Goal: Task Accomplishment & Management: Manage account settings

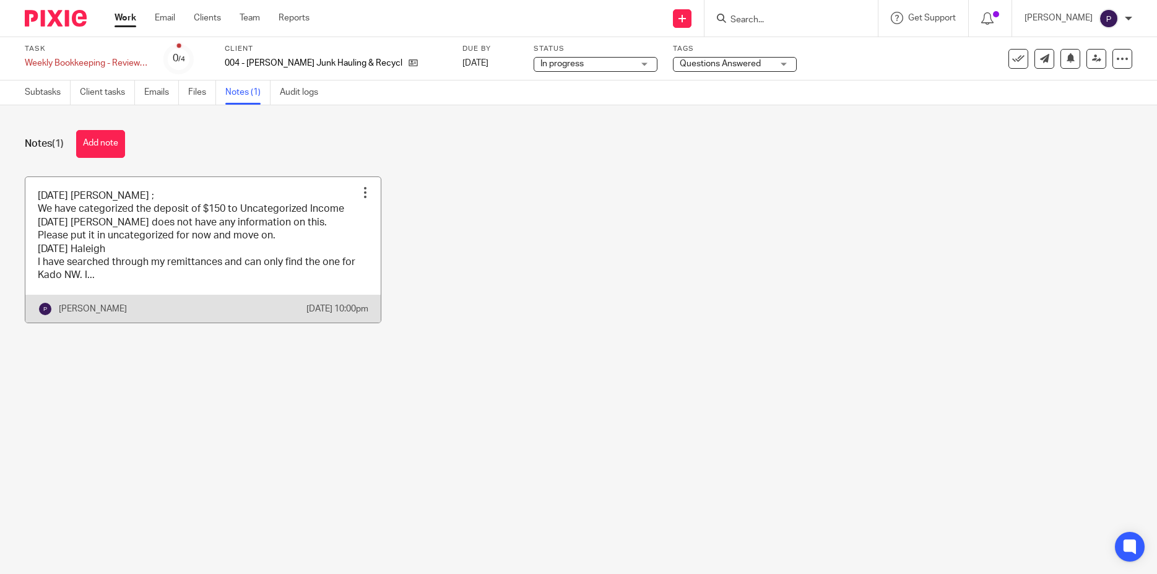
click at [105, 251] on link at bounding box center [202, 250] width 355 height 146
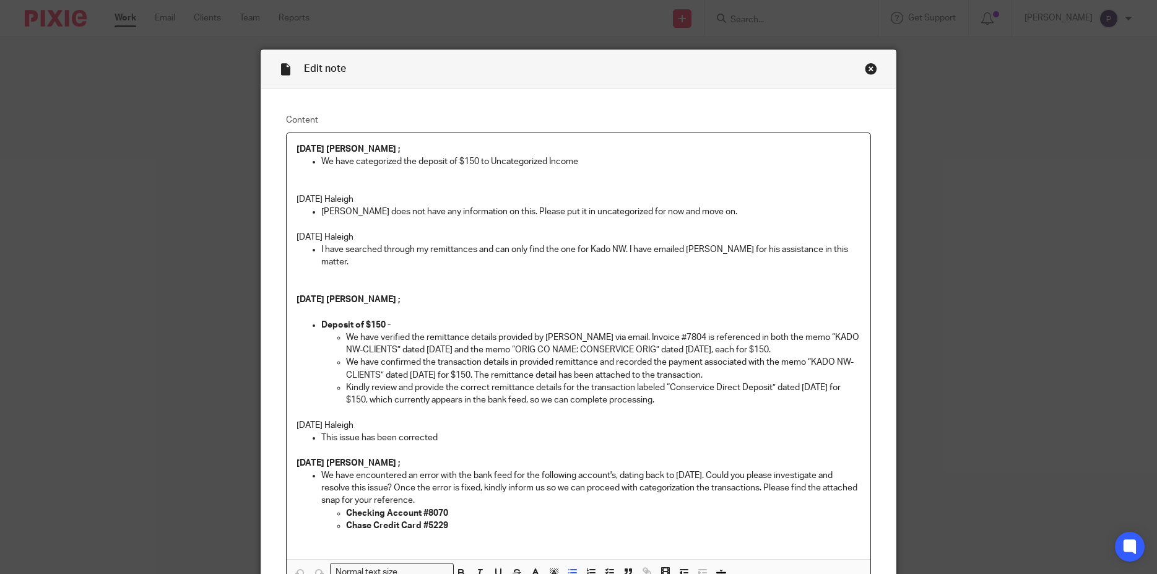
click at [588, 161] on p "We have categorized the deposit of $150 to Uncategorized Income" at bounding box center [591, 161] width 540 height 12
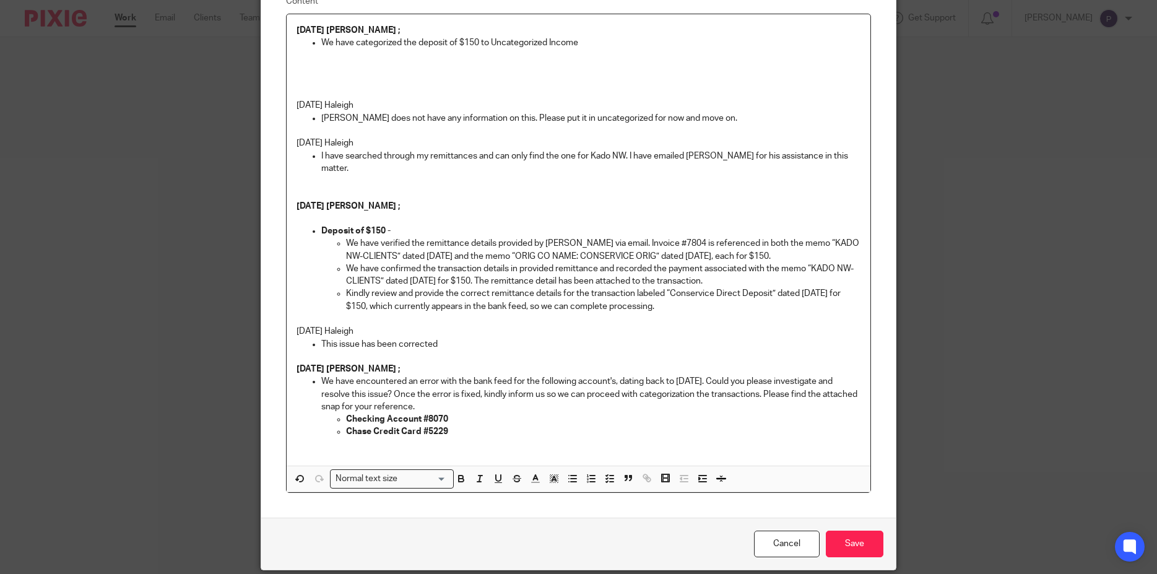
scroll to position [153, 0]
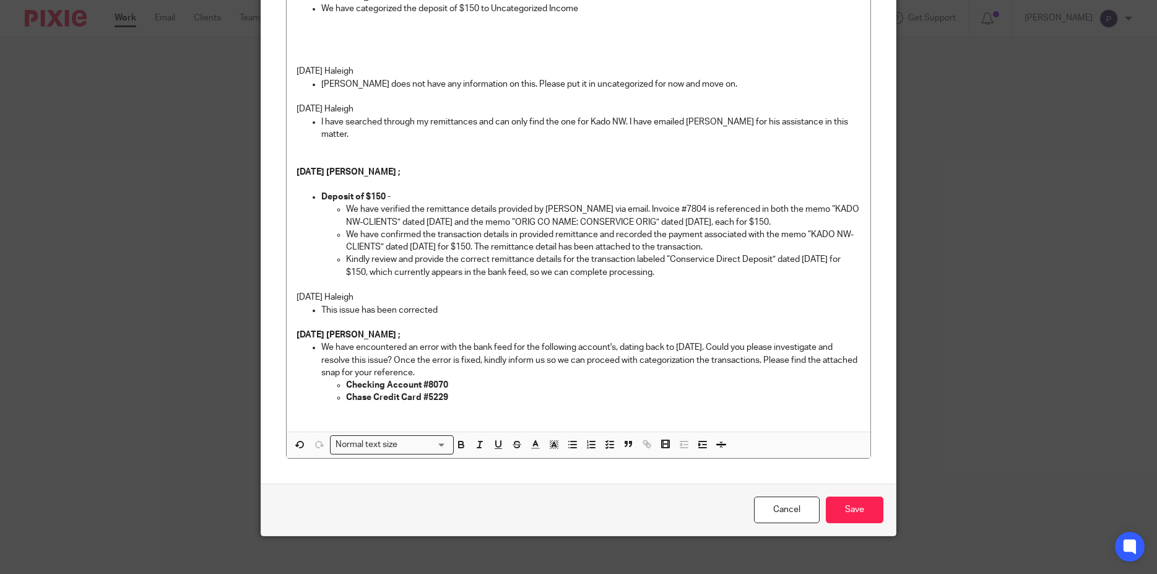
click at [319, 38] on p at bounding box center [579, 34] width 565 height 12
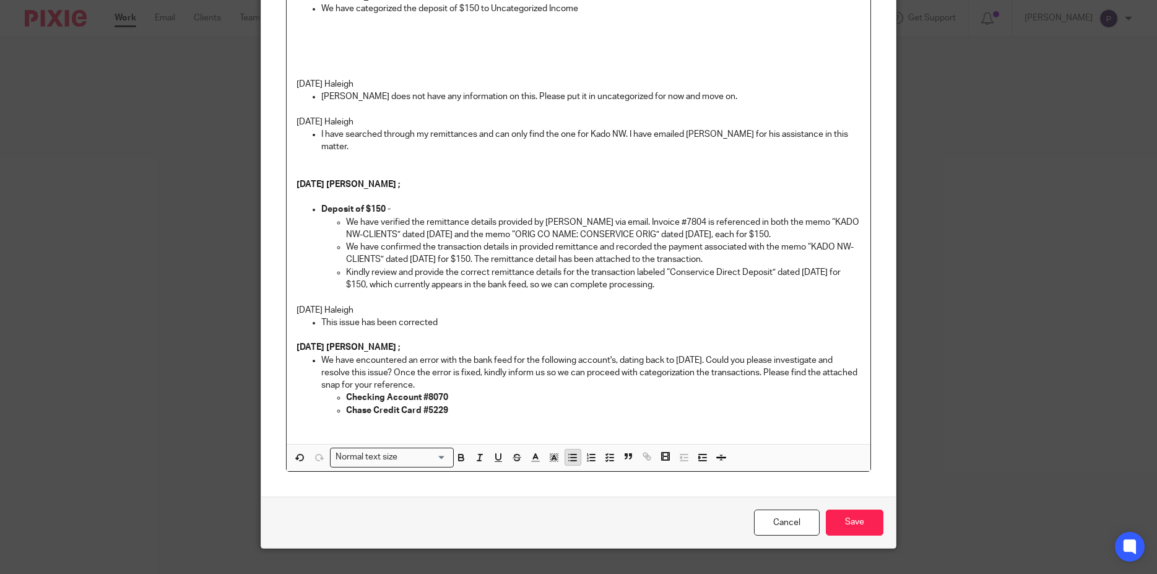
click at [567, 452] on icon "button" at bounding box center [572, 457] width 11 height 11
click at [342, 46] on p at bounding box center [591, 46] width 540 height 12
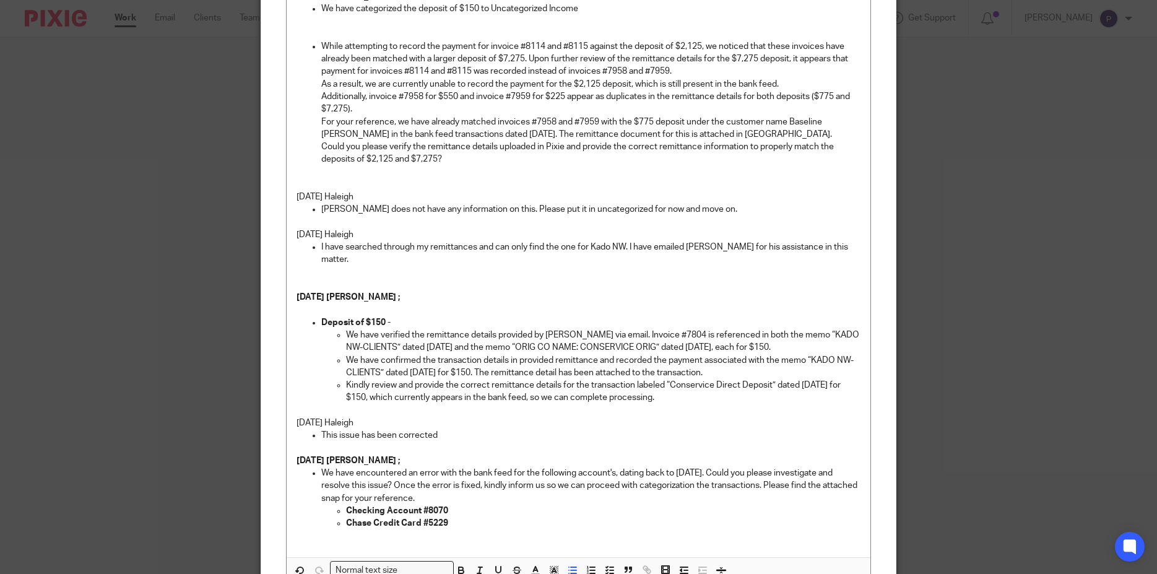
click at [321, 48] on p "While attempting to record the payment for invoice #8114 and #8115 against the …" at bounding box center [591, 59] width 540 height 38
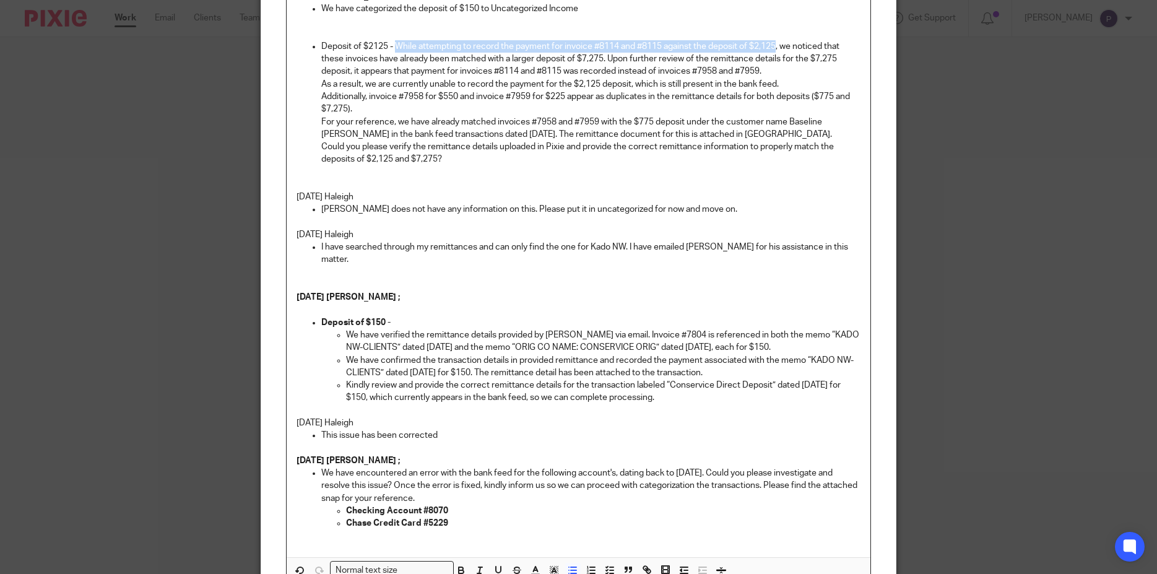
drag, startPoint x: 664, startPoint y: 48, endPoint x: 776, endPoint y: 46, distance: 112.1
click at [776, 47] on p "Deposit of $2125 - While attempting to record the payment for invoice #8114 and…" at bounding box center [591, 59] width 540 height 38
click at [721, 48] on p "Deposit of $2125 - While attempting to record the payment for invoice #8114 and…" at bounding box center [591, 59] width 540 height 38
drag, startPoint x: 663, startPoint y: 47, endPoint x: 773, endPoint y: 46, distance: 110.2
click at [773, 46] on p "Deposit of $2125 - While attempting to record the payment for invoice #8114 and…" at bounding box center [591, 59] width 540 height 38
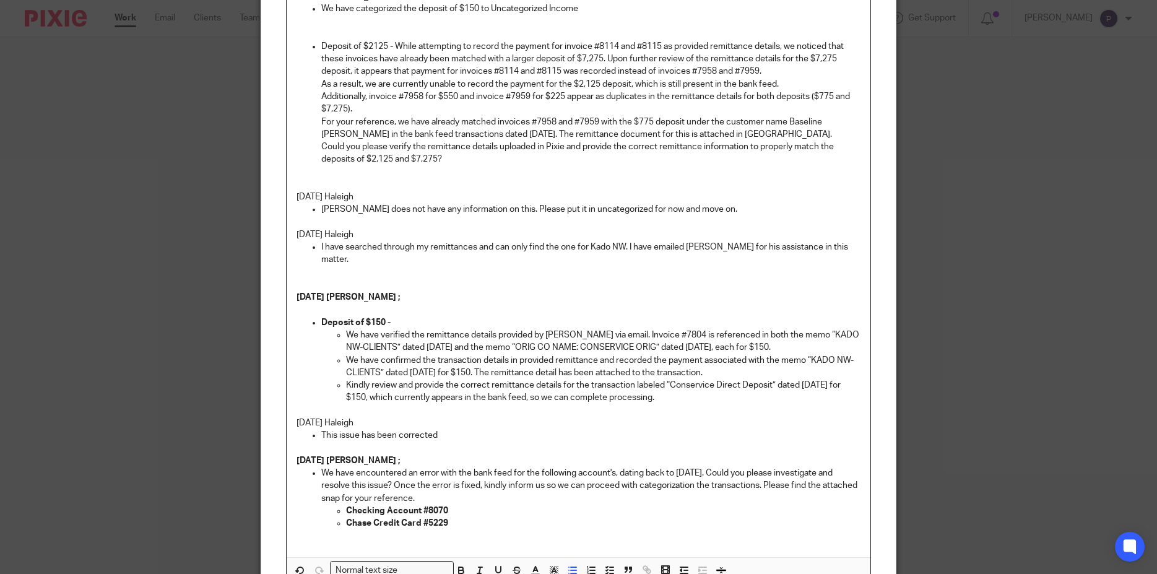
click at [321, 85] on p "As a result, we are currently unable to record the payment for the $2,125 depos…" at bounding box center [591, 84] width 540 height 12
click at [697, 564] on button "button" at bounding box center [702, 570] width 15 height 15
click at [392, 45] on p "Deposit of $2125 - While attempting to record the payment for invoice #8114 and…" at bounding box center [591, 59] width 540 height 38
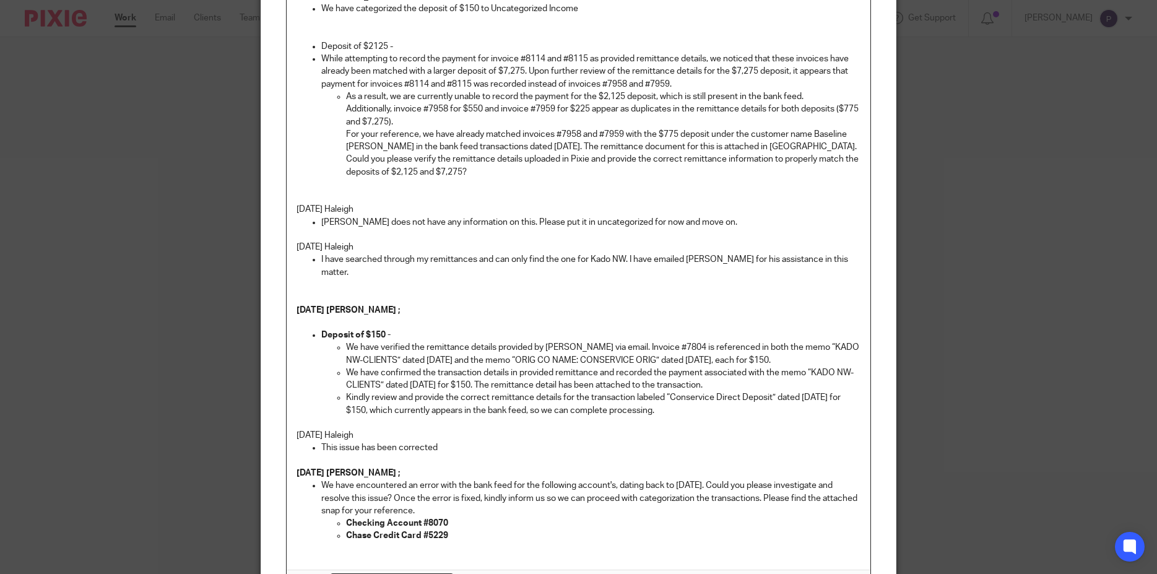
click at [703, 573] on line "button" at bounding box center [705, 583] width 4 height 0
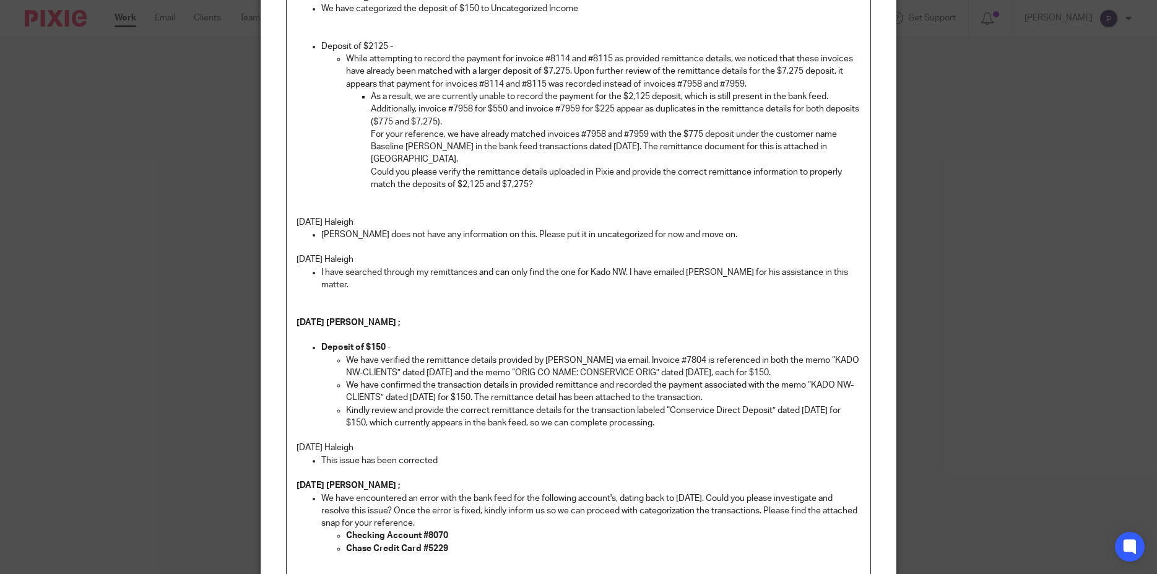
click at [371, 98] on p "As a result, we are currently unable to record the payment for the $2,125 depos…" at bounding box center [616, 96] width 490 height 12
click at [371, 111] on p "Additionally, invoice #7958 for $550 and invoice #7959 for $225 appear as dupli…" at bounding box center [616, 115] width 490 height 25
click at [371, 135] on p "For your reference, we have already matched invoices #7958 and #7959 with the $…" at bounding box center [616, 147] width 490 height 38
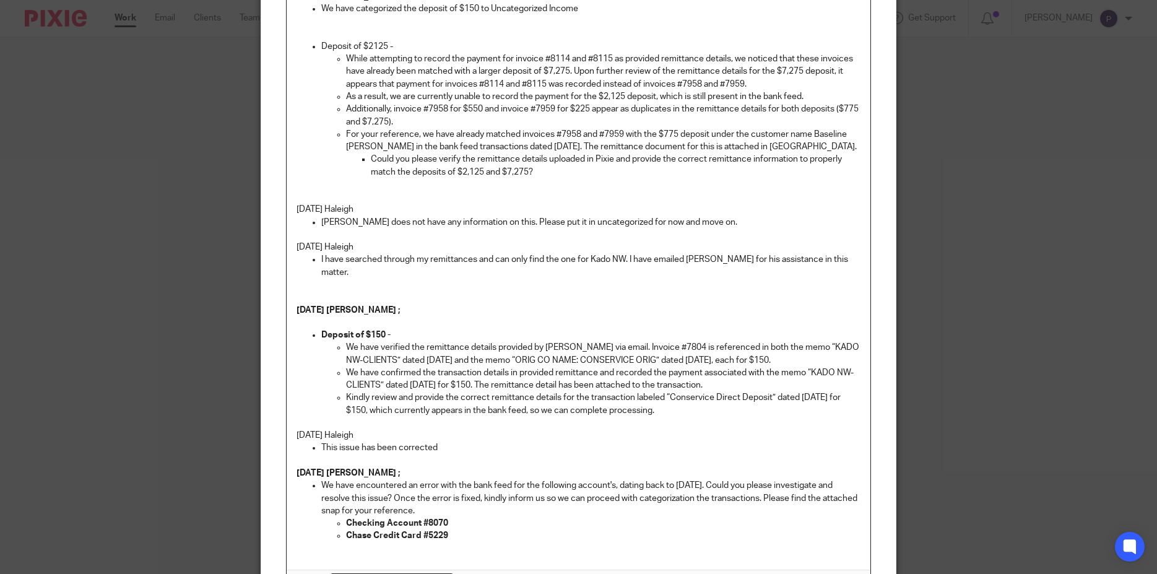
click at [390, 134] on p "For your reference, we have already matched invoices #7958 and #7959 with the $…" at bounding box center [603, 140] width 515 height 25
click at [389, 136] on p "For your reference, we have already matched invoices #7958 and #7959 with the $…" at bounding box center [603, 140] width 515 height 25
drag, startPoint x: 374, startPoint y: 148, endPoint x: 481, endPoint y: 147, distance: 107.1
click at [481, 147] on p "For your information, we have already matched invoices #7958 and #7959 with the…" at bounding box center [603, 140] width 515 height 25
click at [448, 146] on p "For your information, we have already matched invoices #7958 and #7959 with the…" at bounding box center [603, 140] width 515 height 25
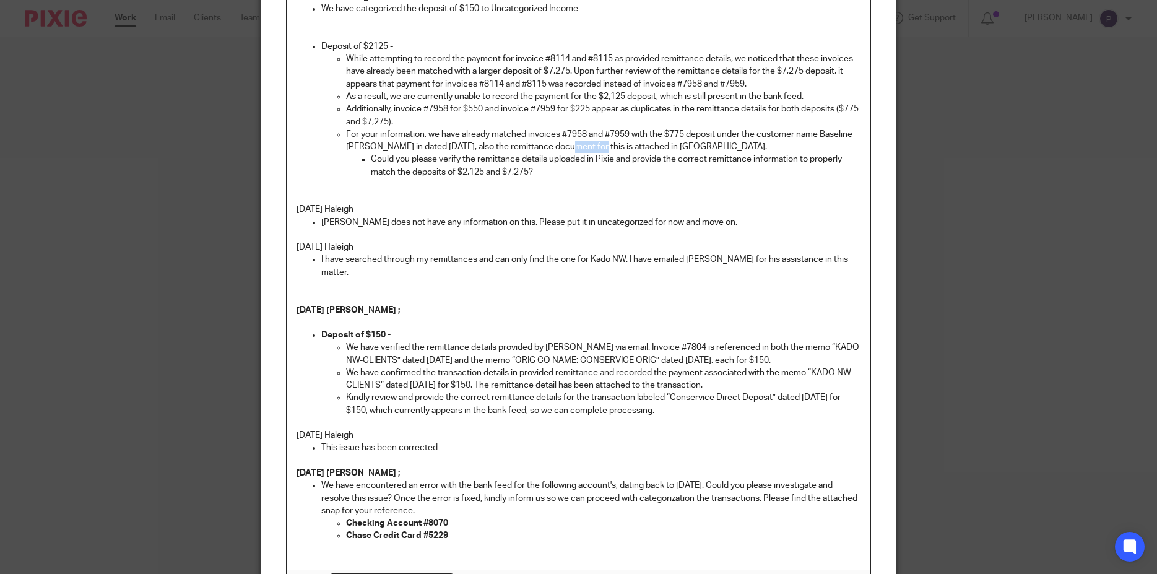
drag, startPoint x: 567, startPoint y: 146, endPoint x: 594, endPoint y: 148, distance: 27.3
click at [594, 148] on p "For your information, we have already matched invoices #7958 and #7959 with the…" at bounding box center [603, 140] width 515 height 25
click at [645, 145] on p "For your information, we have already matched invoices #7958 and #7959 with the…" at bounding box center [603, 140] width 515 height 25
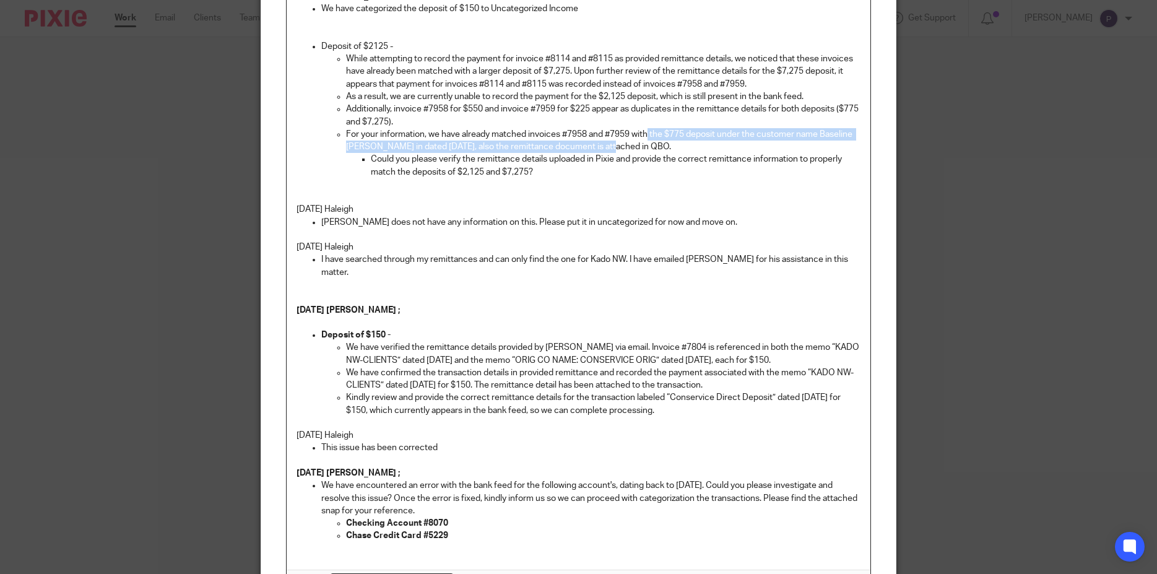
drag, startPoint x: 610, startPoint y: 144, endPoint x: 643, endPoint y: 141, distance: 33.6
click at [643, 141] on p "For your information, we have already matched invoices #7958 and #7959 with the…" at bounding box center [603, 140] width 515 height 25
click at [588, 149] on p "For your information, we have already matched invoices #7958 and #7959 with the…" at bounding box center [603, 140] width 515 height 25
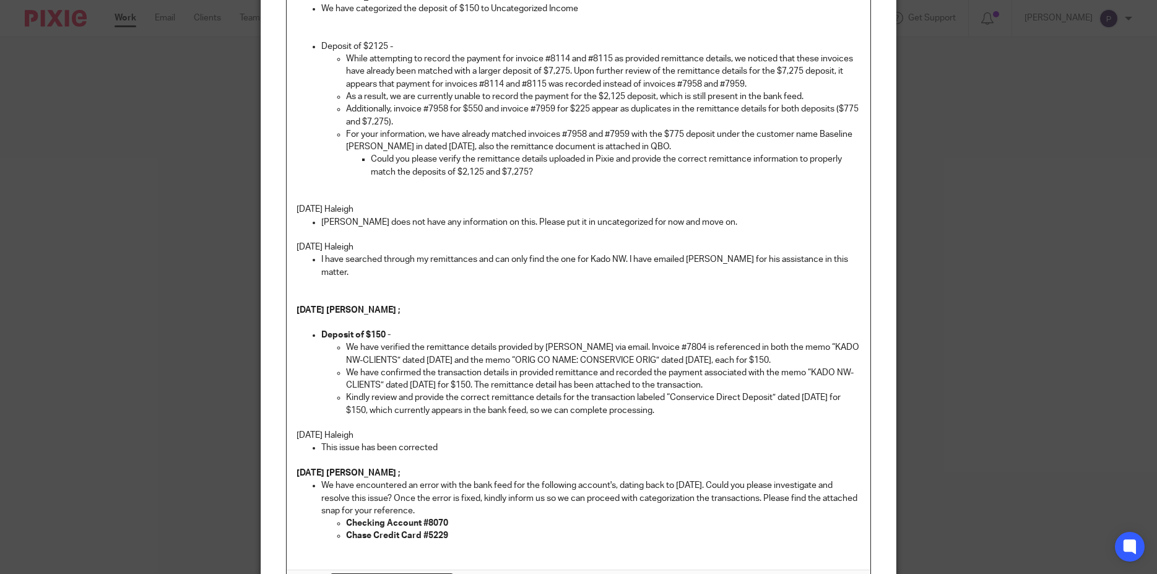
click at [614, 148] on p "For your information, we have already matched invoices #7958 and #7959 with the…" at bounding box center [603, 140] width 515 height 25
drag, startPoint x: 625, startPoint y: 147, endPoint x: 650, endPoint y: 144, distance: 24.3
click at [650, 144] on p "For your information, we have already matched invoices #7958 and #7959 with the…" at bounding box center [603, 140] width 515 height 25
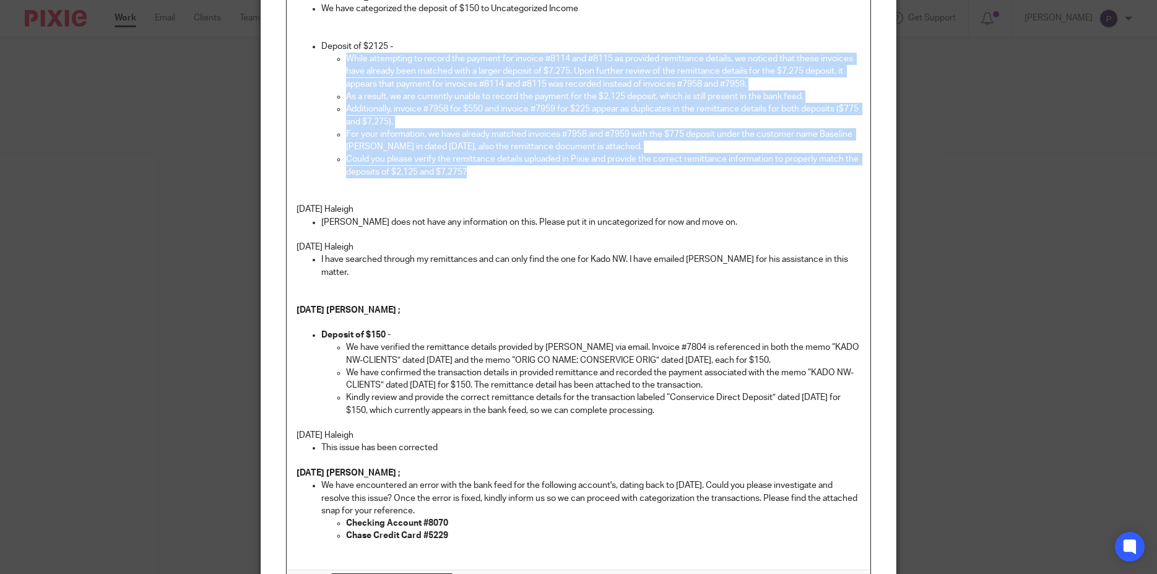
drag, startPoint x: 468, startPoint y: 173, endPoint x: 342, endPoint y: 59, distance: 169.6
click at [342, 59] on ul "While attempting to record the payment for invoice #8114 and #8115 as provided …" at bounding box center [591, 116] width 540 height 126
copy ul "While attempting to record the payment for invoice #8114 and #8115 as provided …"
click at [497, 176] on p "Could you please verify the remittance details uploaded in Pixie and provide th…" at bounding box center [603, 165] width 515 height 25
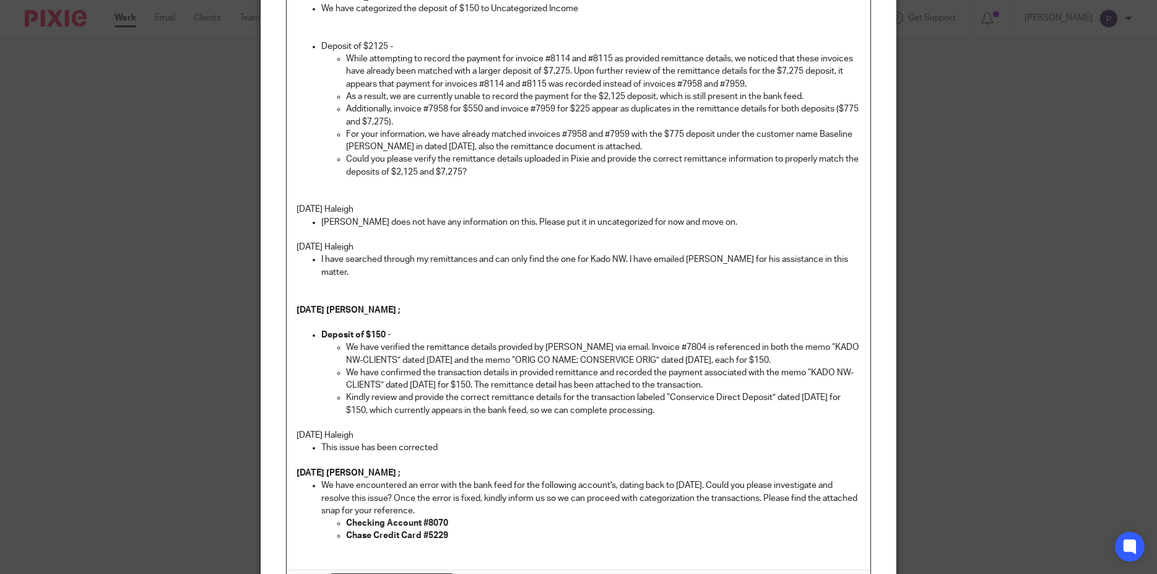
drag, startPoint x: 389, startPoint y: 45, endPoint x: 313, endPoint y: 47, distance: 75.6
click at [321, 47] on li "Deposit of $2125 - While attempting to record the payment for invoice #8114 and…" at bounding box center [591, 109] width 540 height 138
click at [480, 170] on p "Could you please verify the remittance details uploaded in Pixie and provide th…" at bounding box center [603, 165] width 515 height 25
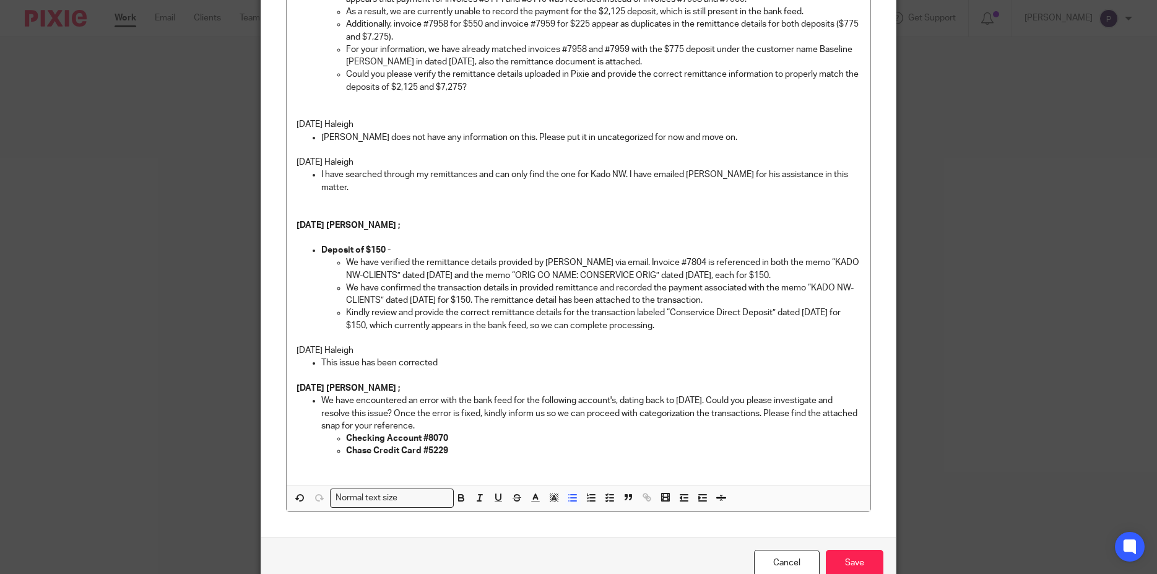
scroll to position [290, 0]
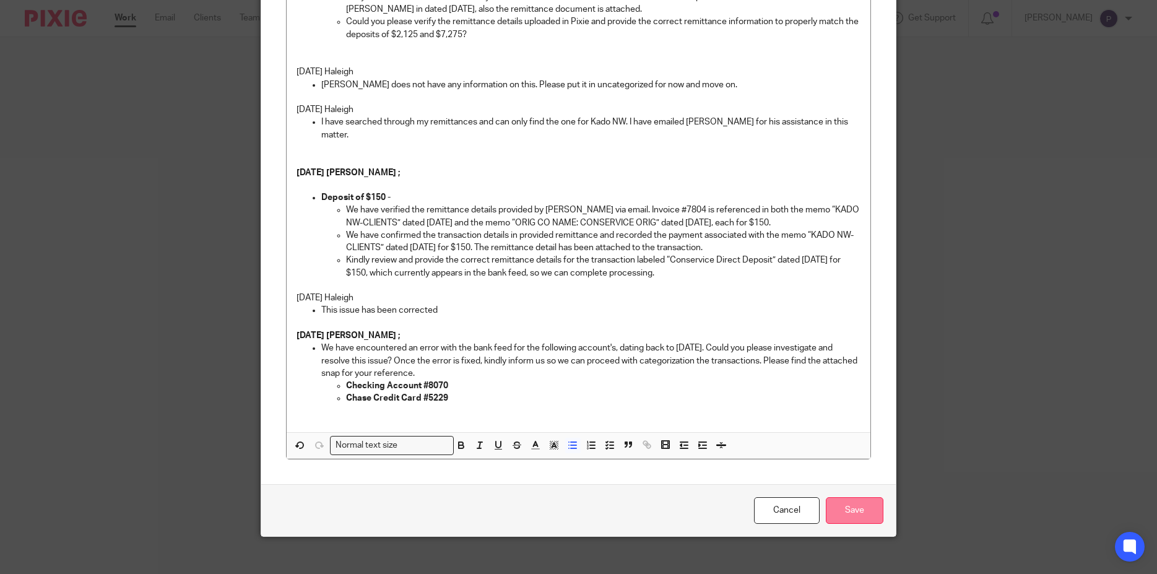
click at [854, 506] on input "Save" at bounding box center [855, 510] width 58 height 27
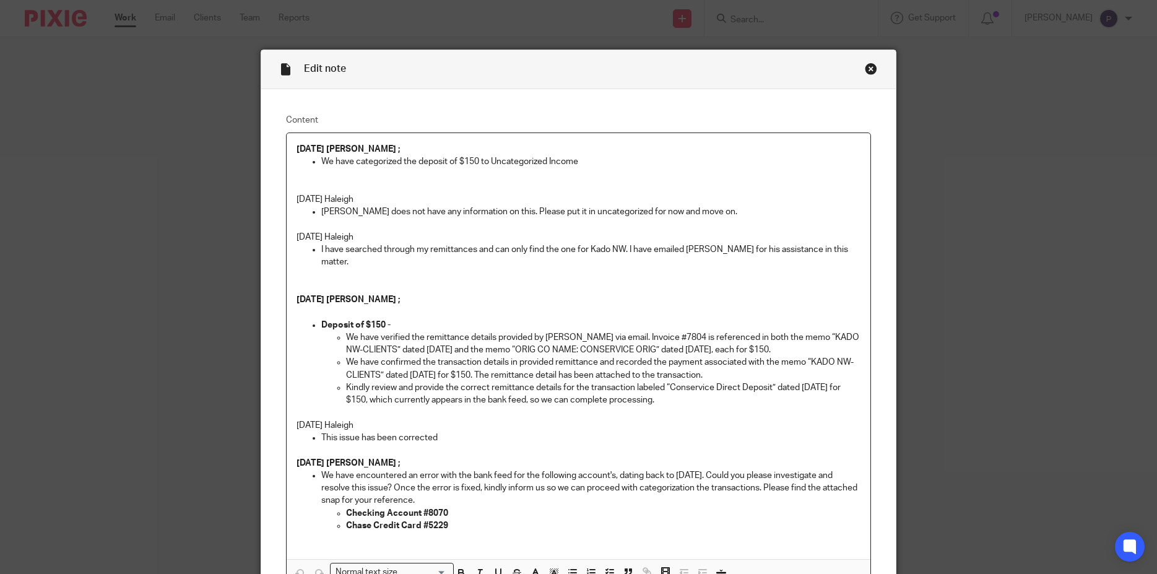
click at [865, 69] on div "Close this dialog window" at bounding box center [871, 69] width 12 height 12
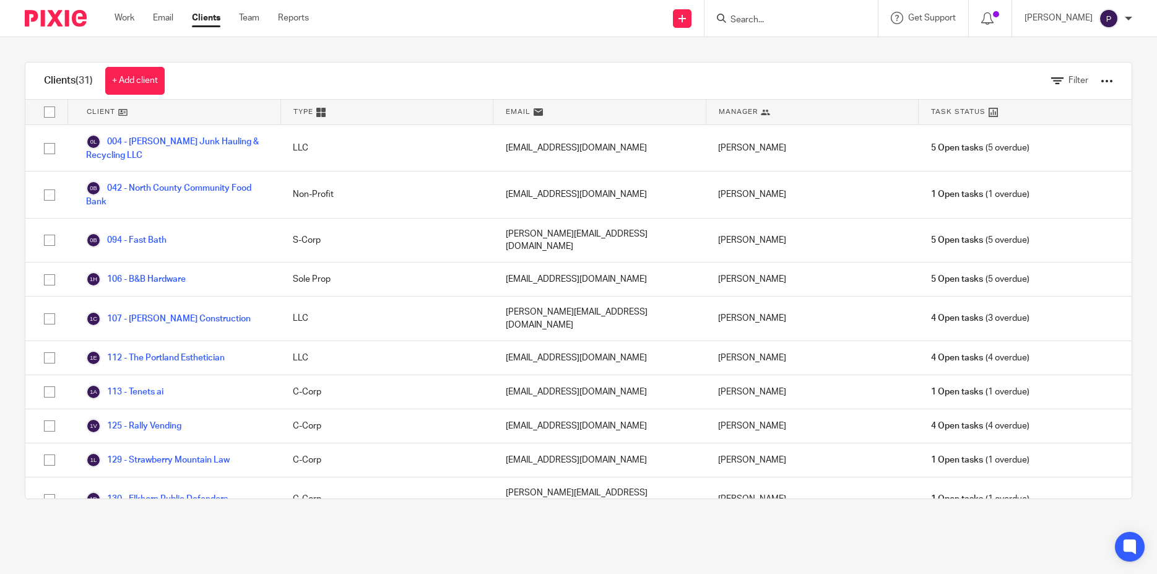
click at [105, 530] on main "Clients (31) + Add client Filter Client Type Email Manager Task Status 004 - [P…" at bounding box center [578, 287] width 1157 height 574
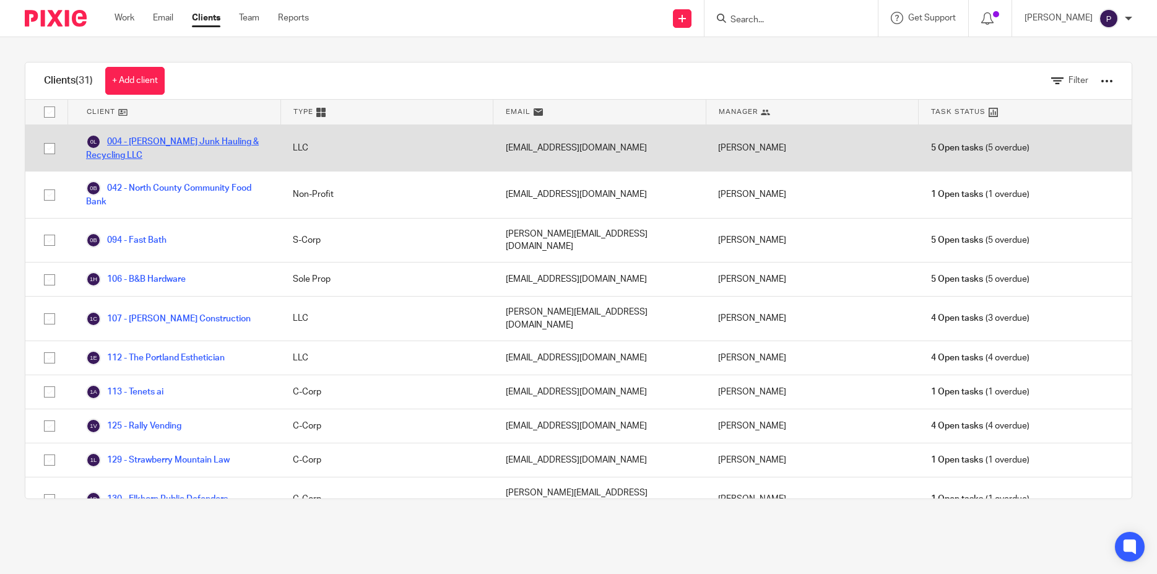
click at [175, 140] on link "004 - [PERSON_NAME] Junk Hauling & Recycling LLC" at bounding box center [177, 147] width 182 height 27
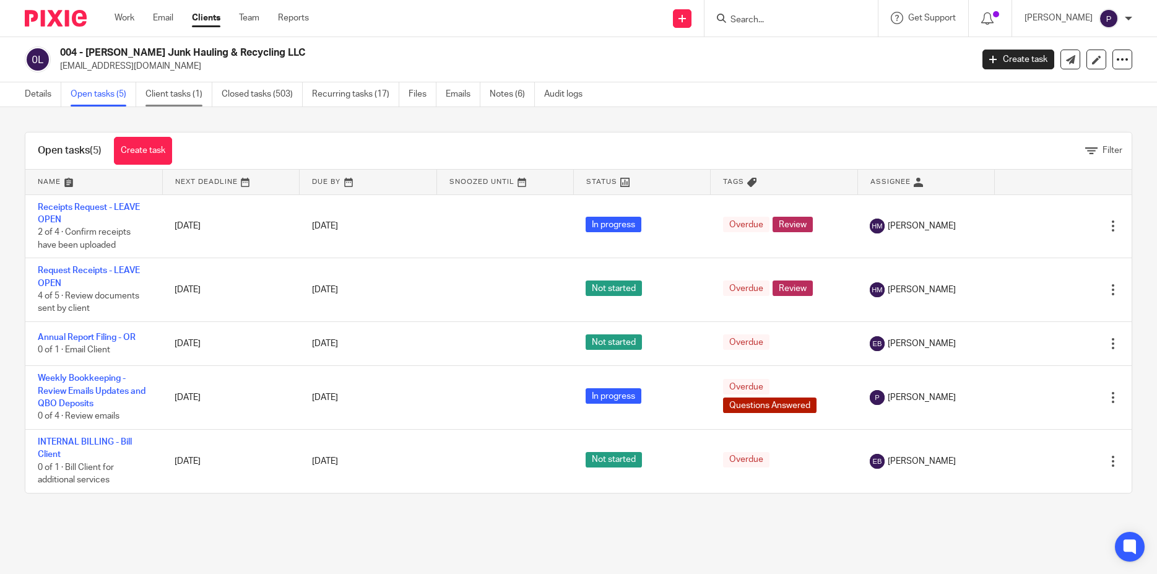
click at [180, 97] on link "Client tasks (1)" at bounding box center [179, 94] width 67 height 24
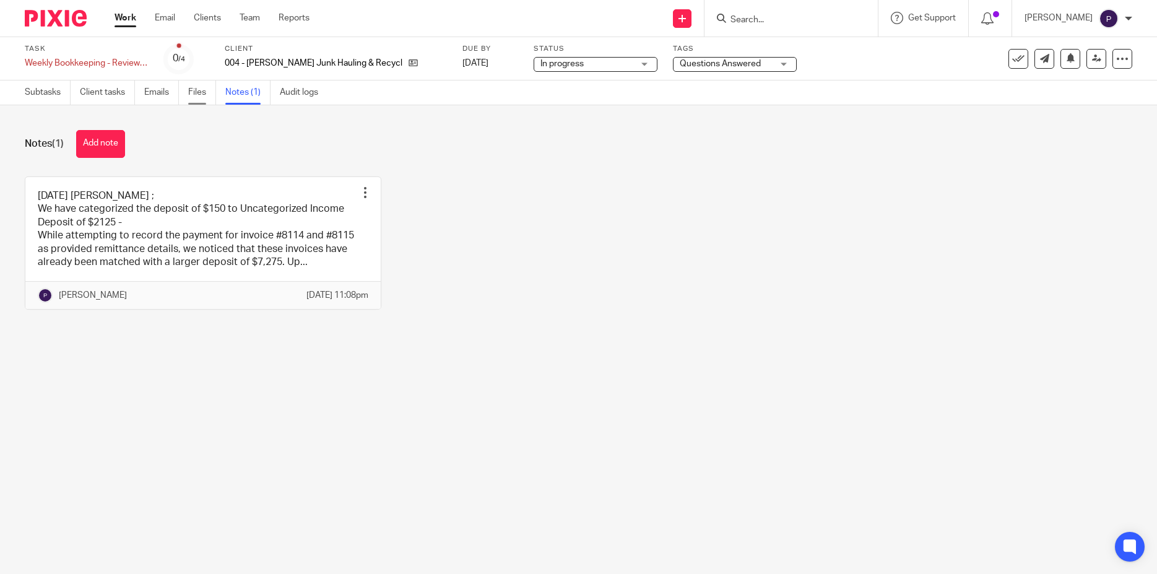
click at [198, 98] on link "Files" at bounding box center [202, 92] width 28 height 24
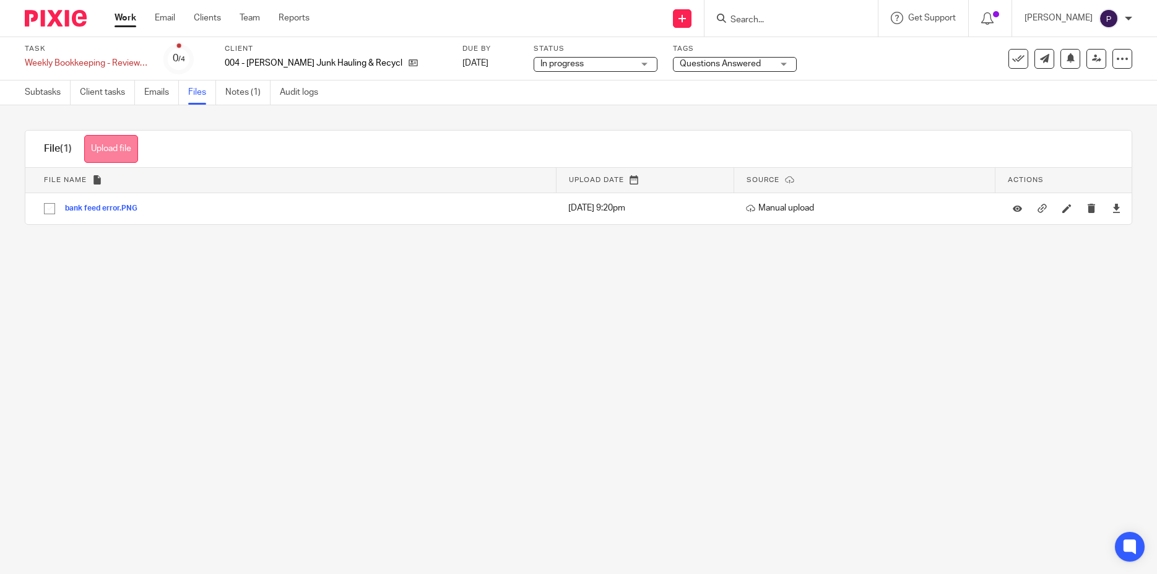
click at [116, 154] on button "Upload file" at bounding box center [111, 149] width 54 height 28
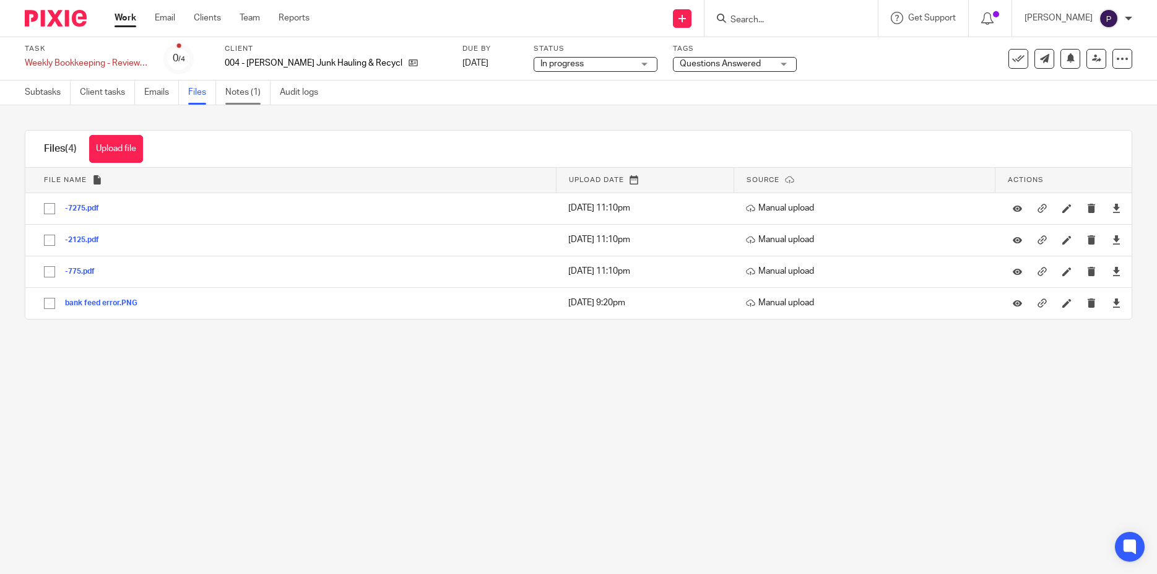
click at [253, 97] on link "Notes (1)" at bounding box center [247, 92] width 45 height 24
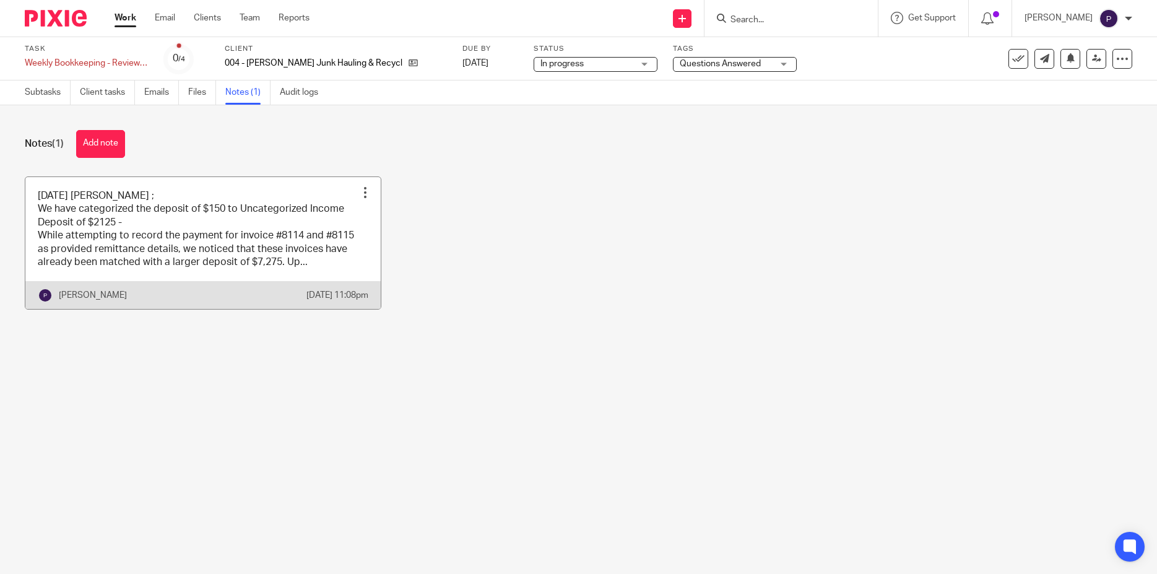
click at [272, 241] on link at bounding box center [202, 243] width 355 height 133
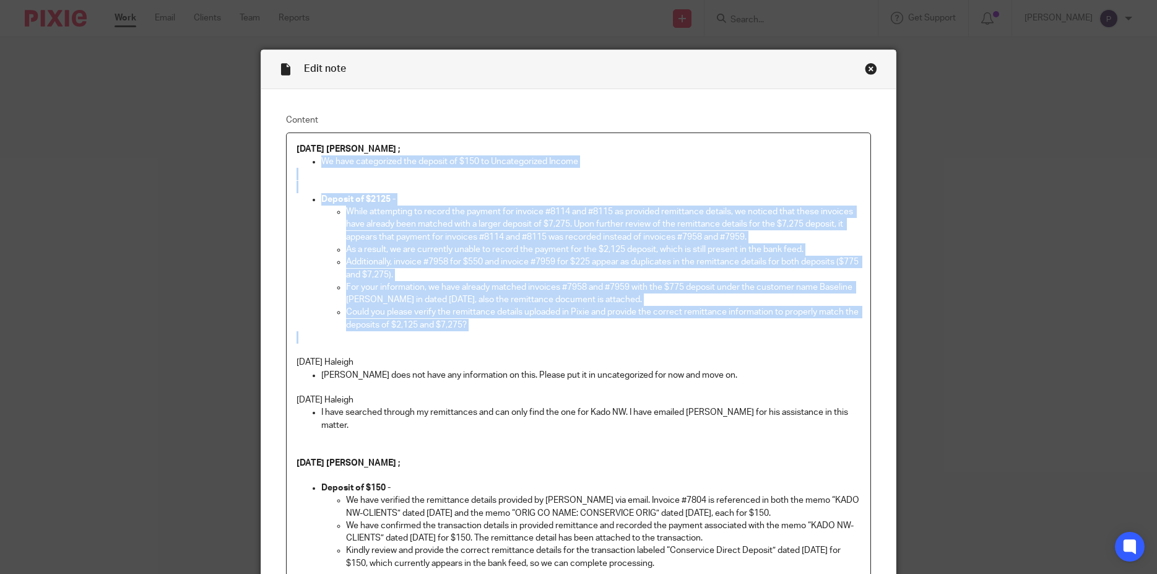
drag, startPoint x: 476, startPoint y: 333, endPoint x: 314, endPoint y: 165, distance: 233.4
click at [314, 165] on div "[DATE] [PERSON_NAME] ; We have categorized the deposit of $150 to Uncategorized…" at bounding box center [579, 427] width 585 height 589
copy div "We have categorized the deposit of $150 to Uncategorized Income Deposit of $212…"
click at [686, 181] on p at bounding box center [579, 180] width 565 height 25
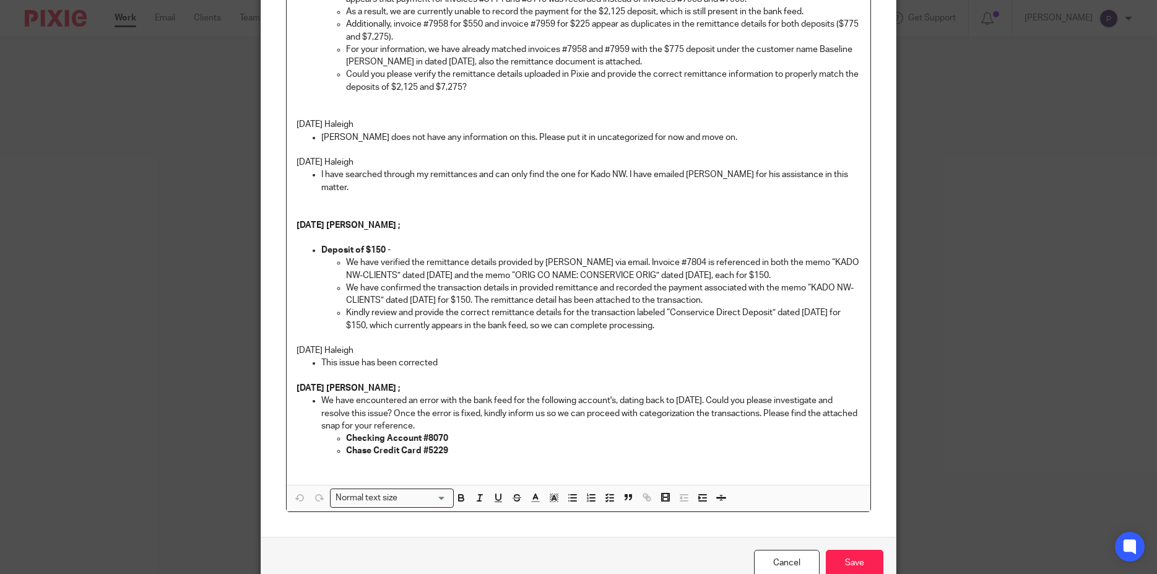
scroll to position [290, 0]
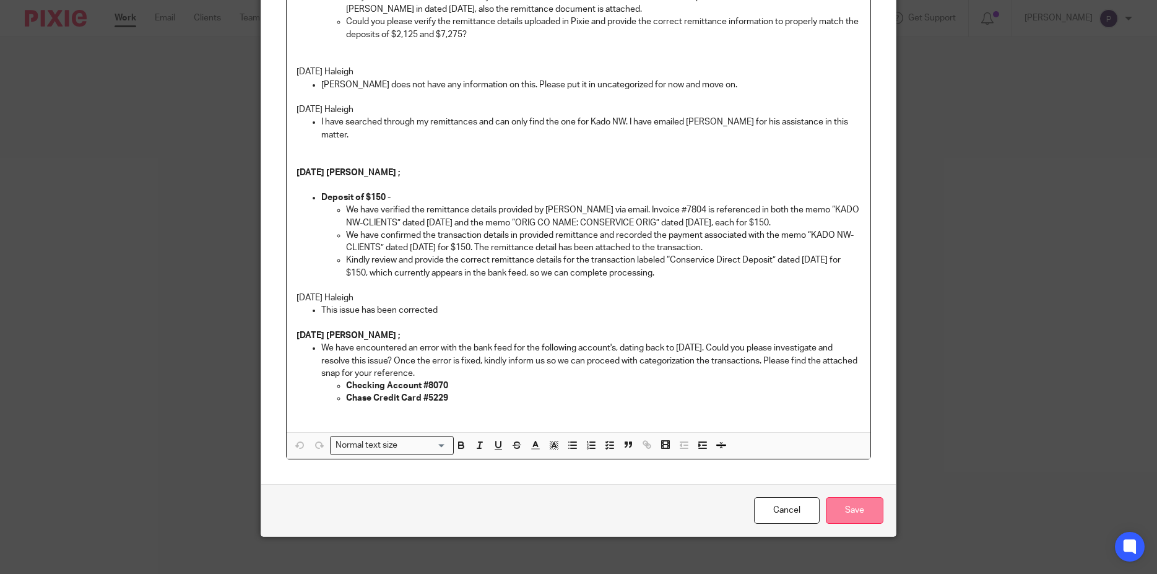
click at [855, 504] on input "Save" at bounding box center [855, 510] width 58 height 27
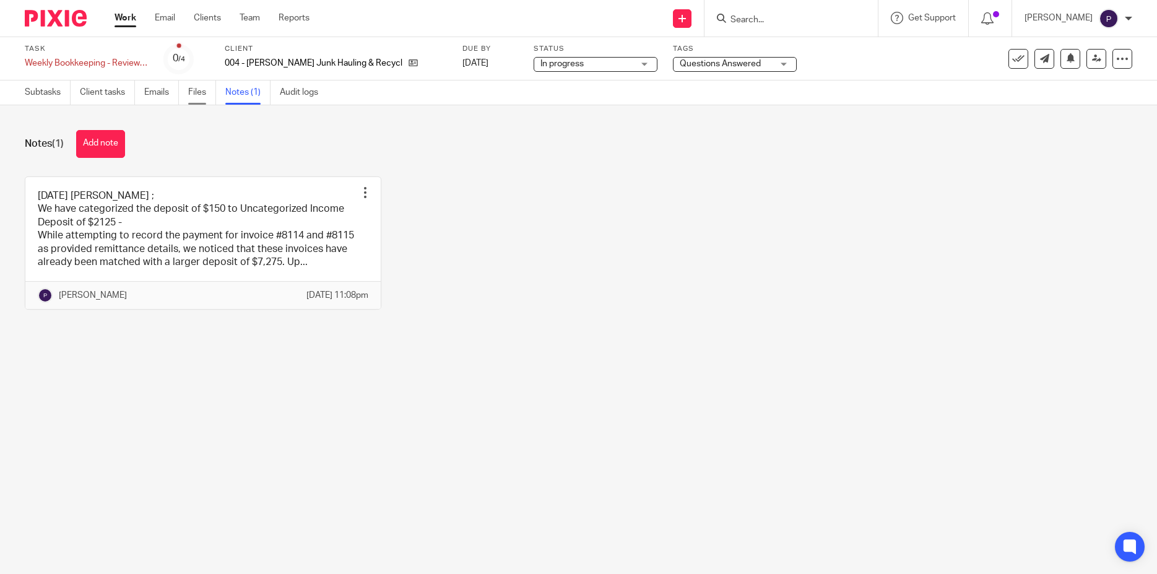
click at [194, 95] on link "Files" at bounding box center [202, 92] width 28 height 24
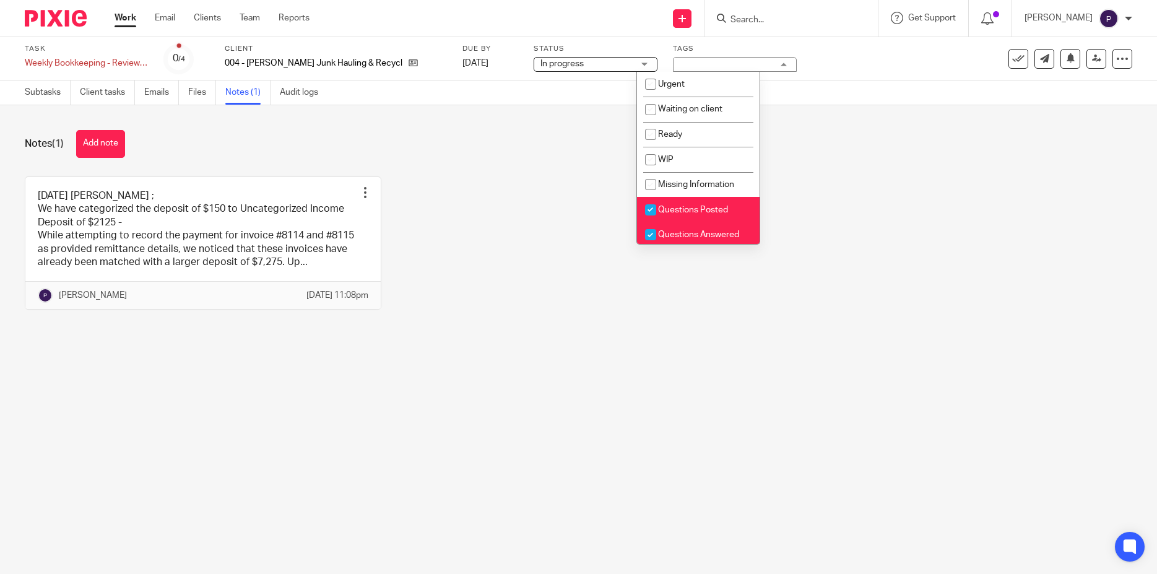
click at [654, 237] on input "checkbox" at bounding box center [651, 235] width 24 height 24
checkbox input "false"
click at [1092, 58] on icon at bounding box center [1096, 58] width 9 height 9
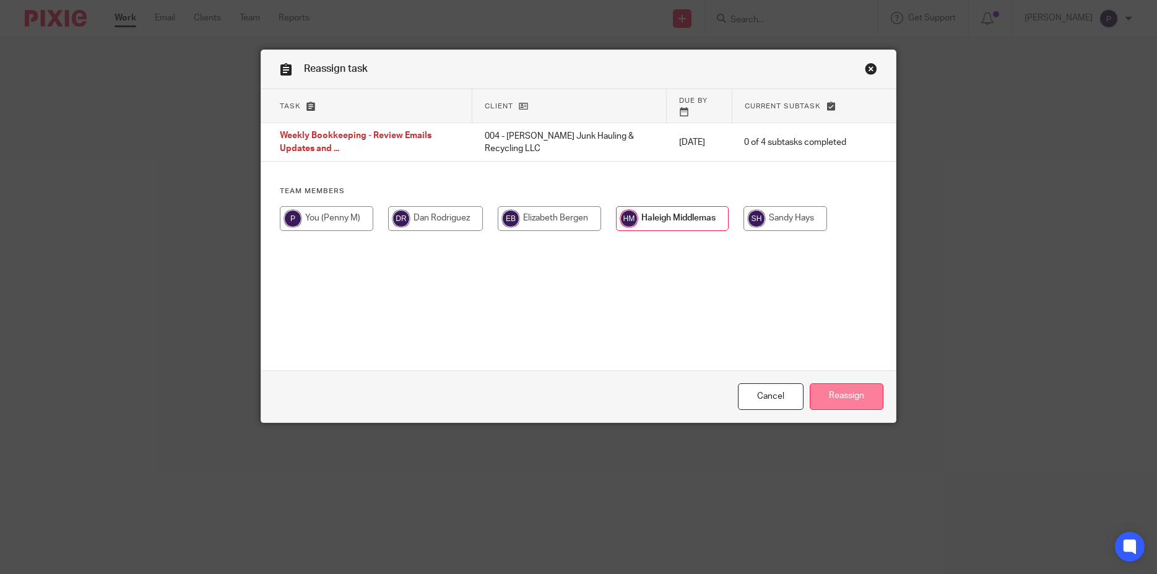
click at [850, 394] on input "Reassign" at bounding box center [847, 396] width 74 height 27
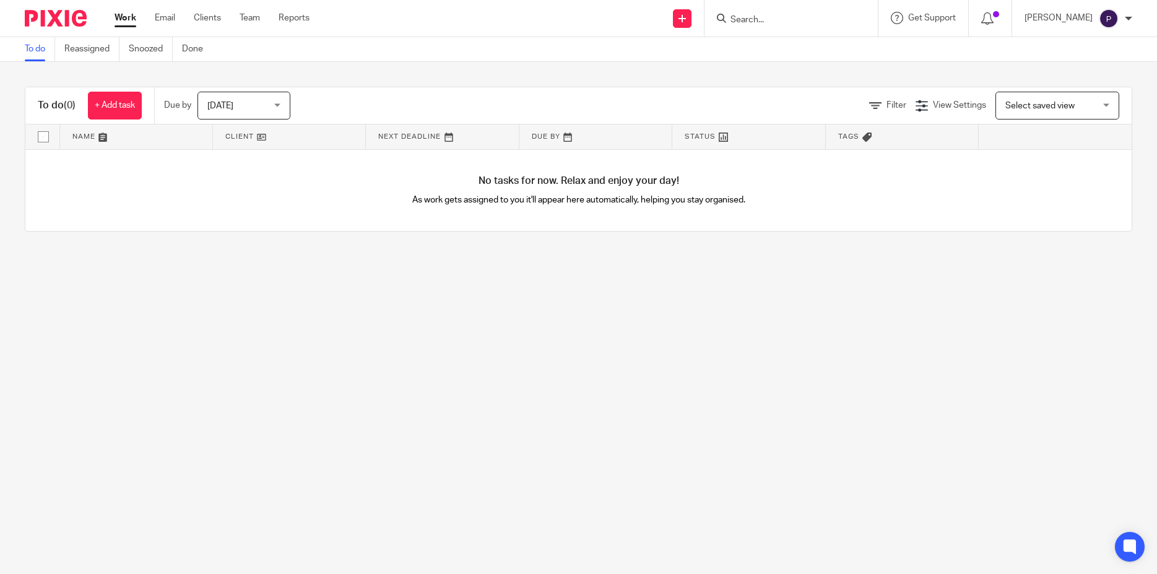
click at [273, 107] on span "[DATE]" at bounding box center [240, 105] width 66 height 26
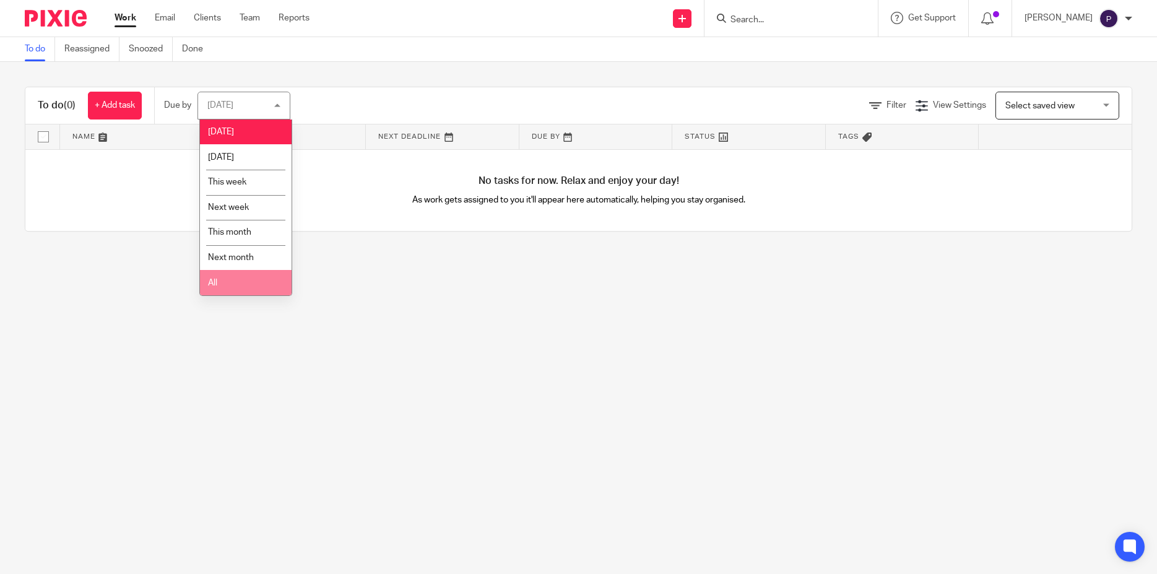
click at [226, 288] on li "All" at bounding box center [246, 282] width 92 height 25
